Goal: Task Accomplishment & Management: Use online tool/utility

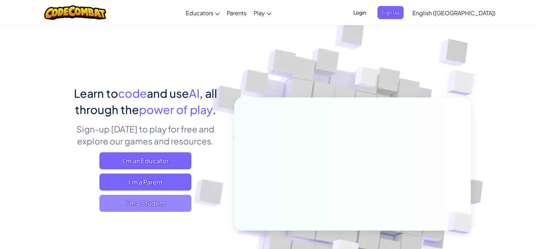
click at [157, 202] on span "I'm a Student" at bounding box center [145, 203] width 92 height 17
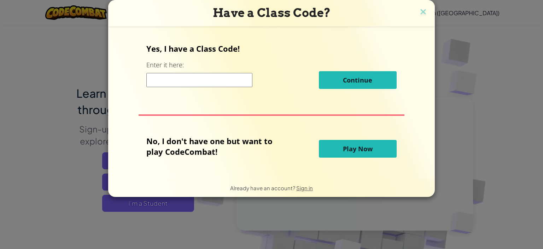
click at [191, 76] on input at bounding box center [199, 80] width 106 height 14
type input "[PERSON_NAME]"
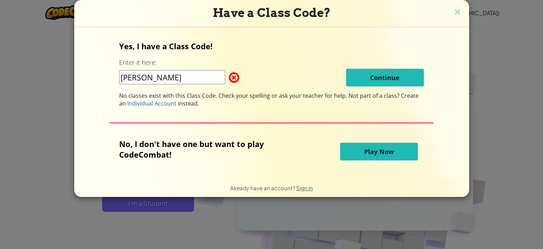
click at [350, 152] on button "Play Now" at bounding box center [379, 152] width 78 height 18
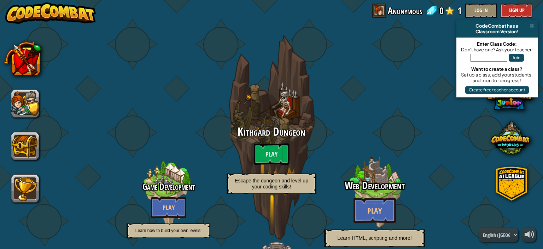
click at [350, 152] on div at bounding box center [374, 193] width 67 height 134
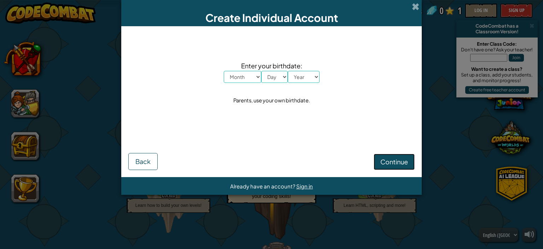
click at [390, 158] on span "Continue" at bounding box center [395, 161] width 28 height 8
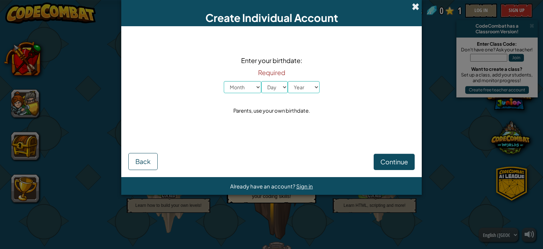
click at [417, 6] on span at bounding box center [415, 6] width 7 height 7
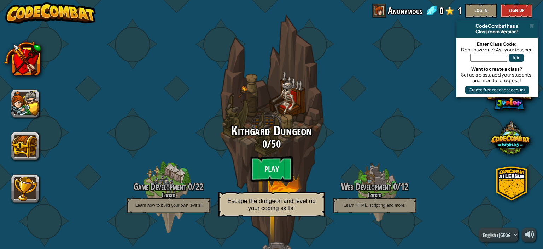
click at [276, 155] on div "Kithgard Dungeon 0 / 50 Play Escape the dungeon and level up your coding skills!" at bounding box center [271, 171] width 134 height 97
